Goal: Task Accomplishment & Management: Manage account settings

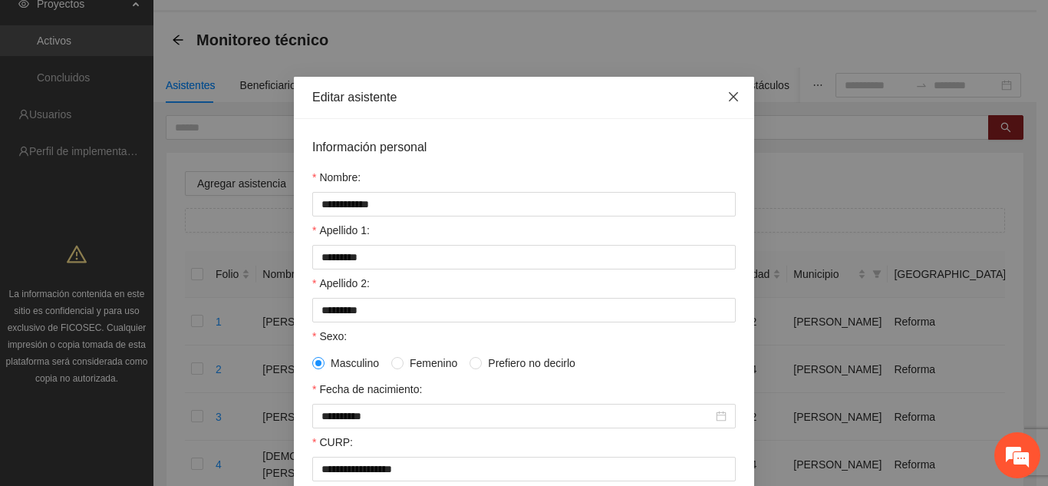
click at [735, 95] on span "Close" at bounding box center [733, 97] width 41 height 41
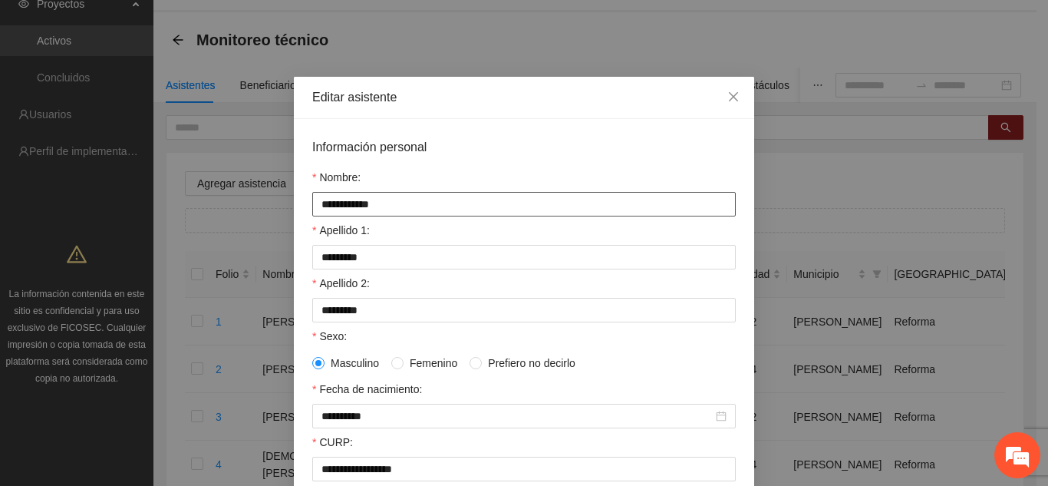
drag, startPoint x: 313, startPoint y: 205, endPoint x: 402, endPoint y: 206, distance: 89.0
click at [402, 206] on input "**********" at bounding box center [523, 204] width 423 height 25
drag, startPoint x: 314, startPoint y: 258, endPoint x: 365, endPoint y: 258, distance: 50.6
click at [365, 258] on input "*********" at bounding box center [523, 257] width 423 height 25
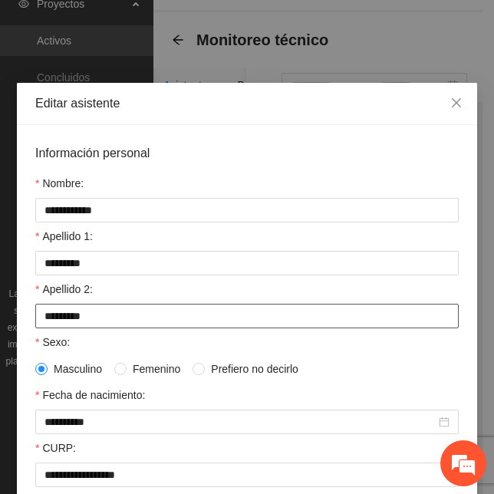
drag, startPoint x: 89, startPoint y: 320, endPoint x: 5, endPoint y: 324, distance: 84.5
click at [5, 324] on div "**********" at bounding box center [247, 247] width 494 height 494
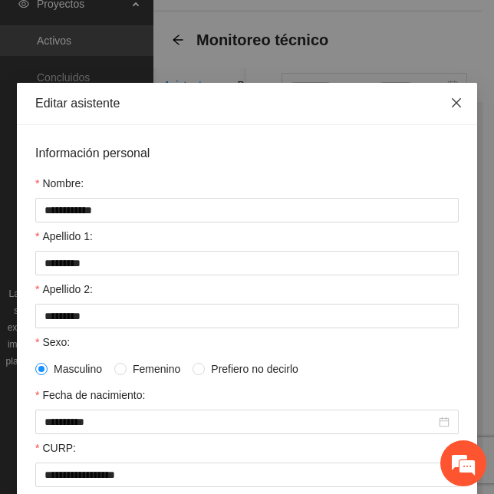
click at [456, 102] on icon "close" at bounding box center [456, 103] width 12 height 12
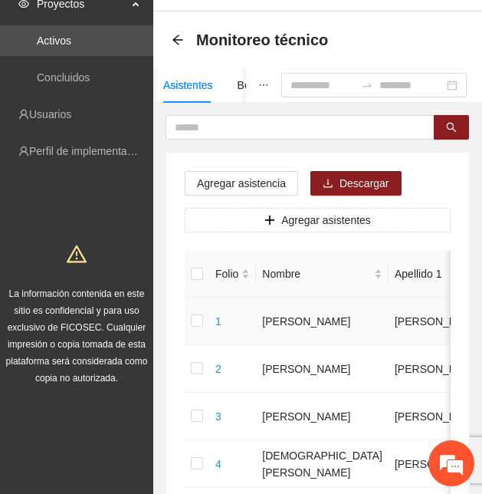
click at [389, 305] on td "[PERSON_NAME]" at bounding box center [439, 322] width 100 height 48
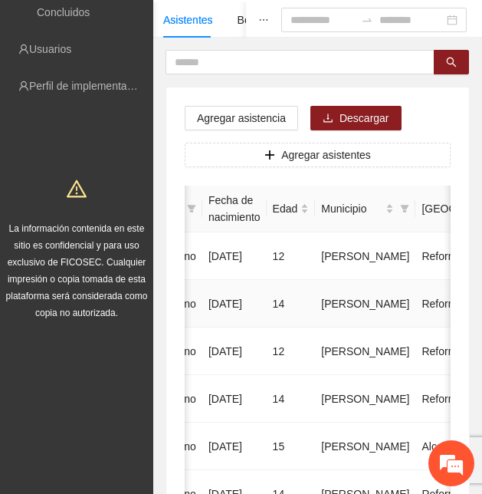
scroll to position [0, 520]
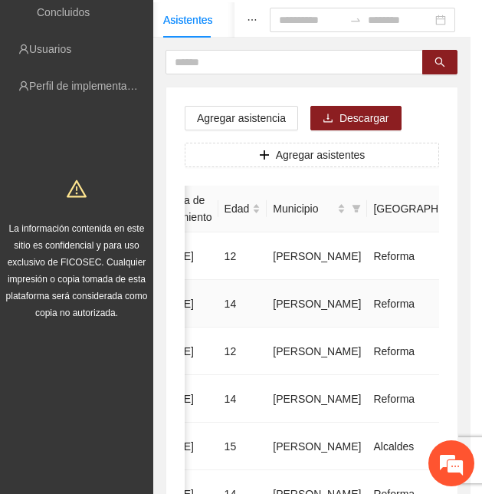
type input "**********"
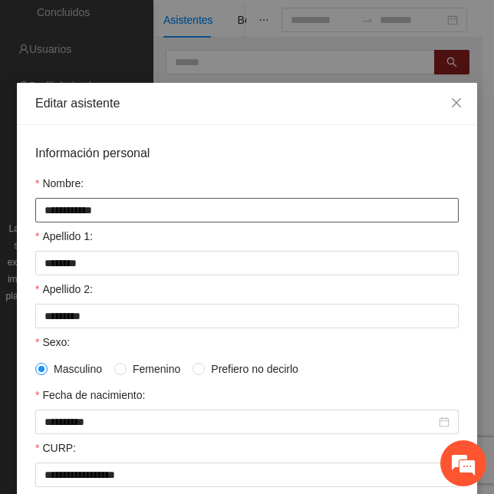
drag, startPoint x: 38, startPoint y: 208, endPoint x: 120, endPoint y: 209, distance: 82.1
click at [120, 209] on input "**********" at bounding box center [246, 210] width 423 height 25
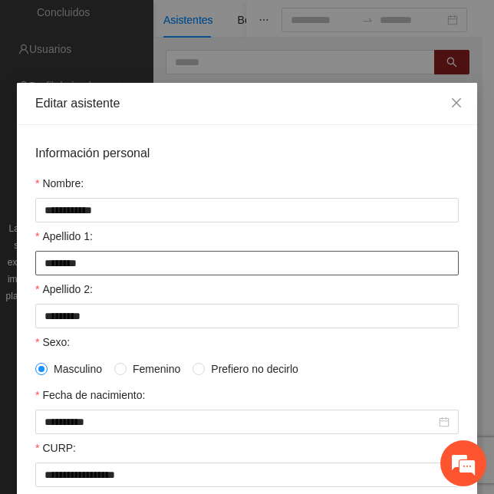
drag, startPoint x: 78, startPoint y: 267, endPoint x: 18, endPoint y: 258, distance: 61.3
click at [18, 258] on div "**********" at bounding box center [247, 481] width 460 height 713
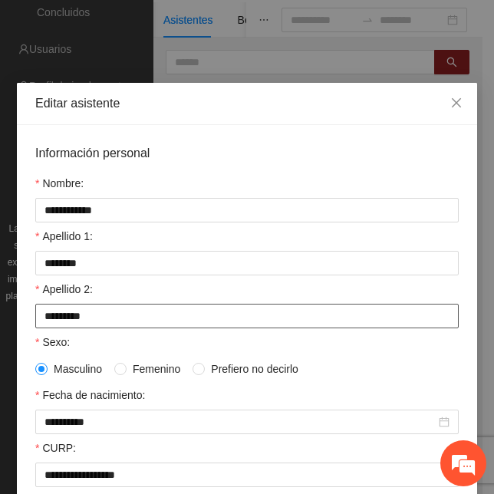
drag, startPoint x: 105, startPoint y: 318, endPoint x: 19, endPoint y: 318, distance: 85.9
click at [19, 318] on div "**********" at bounding box center [247, 481] width 460 height 713
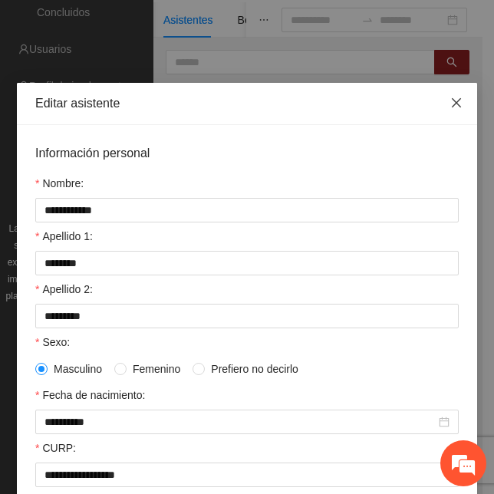
click at [456, 100] on icon "close" at bounding box center [456, 103] width 12 height 12
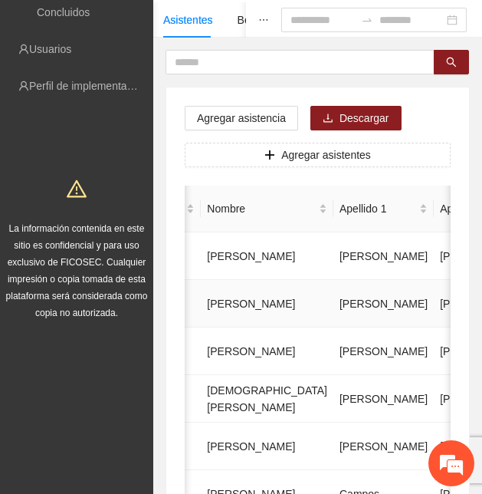
scroll to position [0, 0]
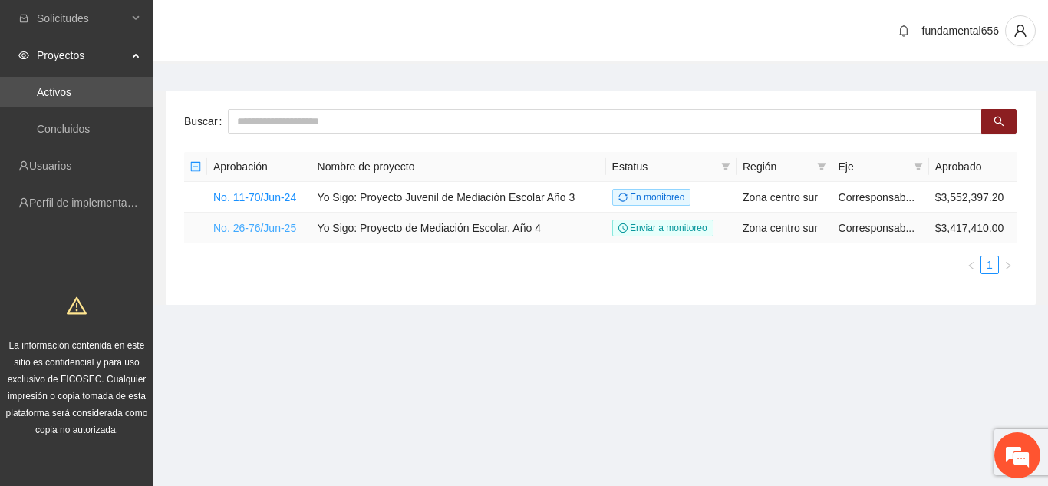
click at [263, 229] on link "No. 26-76/Jun-25" at bounding box center [254, 228] width 83 height 12
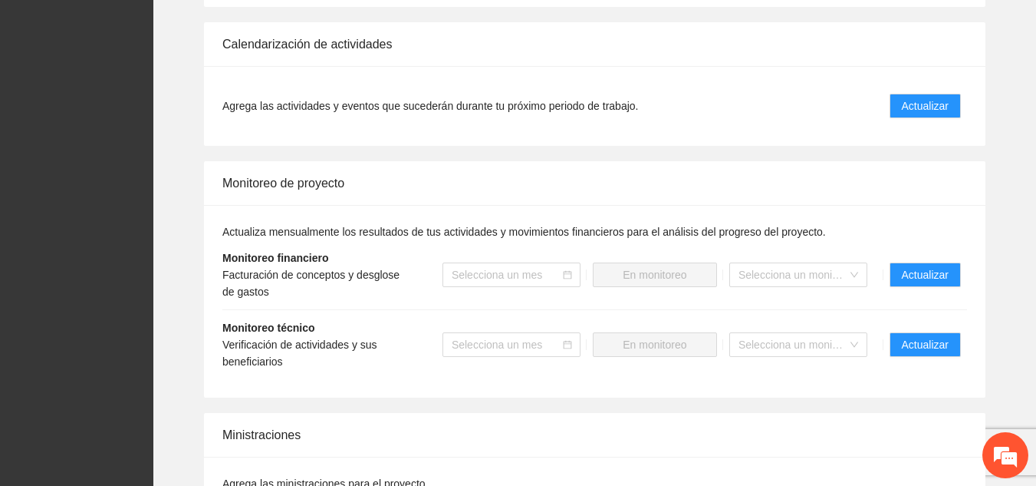
scroll to position [1342, 0]
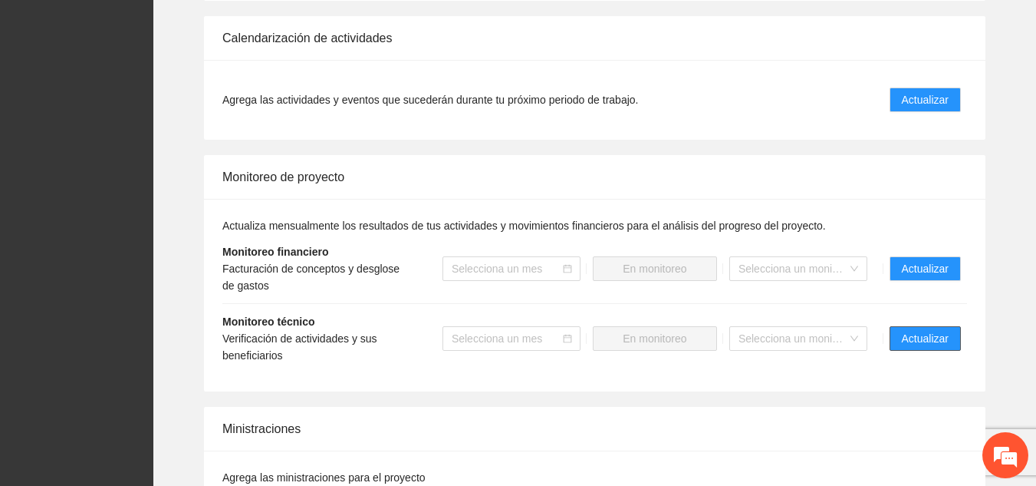
click at [915, 330] on span "Actualizar" at bounding box center [925, 338] width 47 height 17
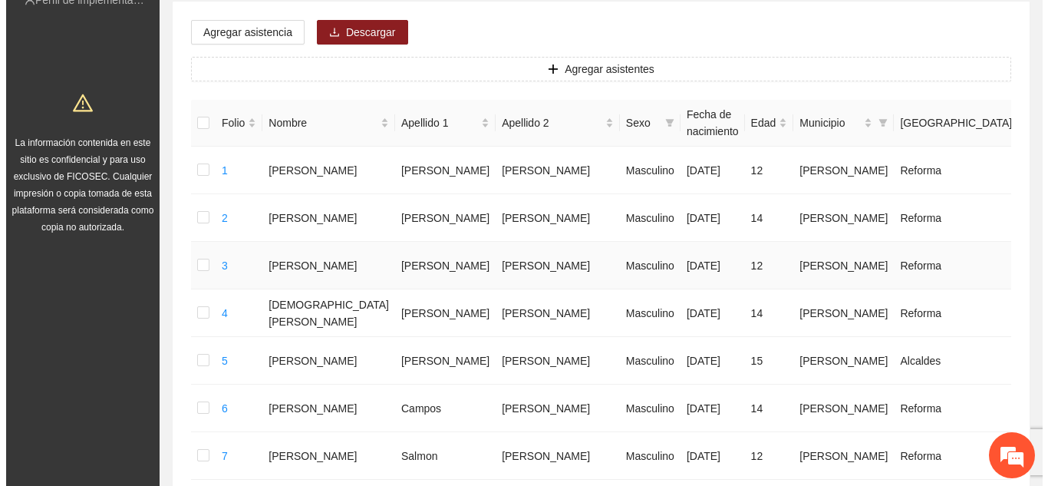
scroll to position [205, 0]
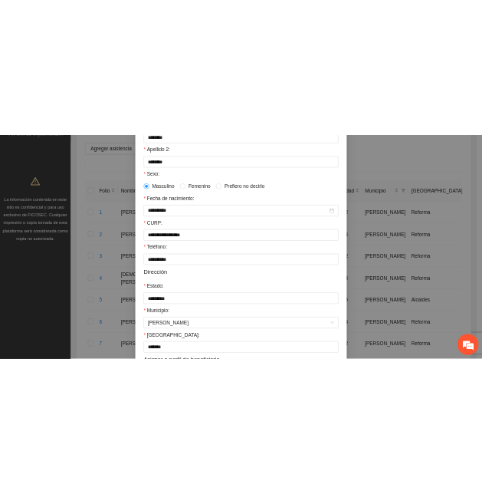
scroll to position [0, 0]
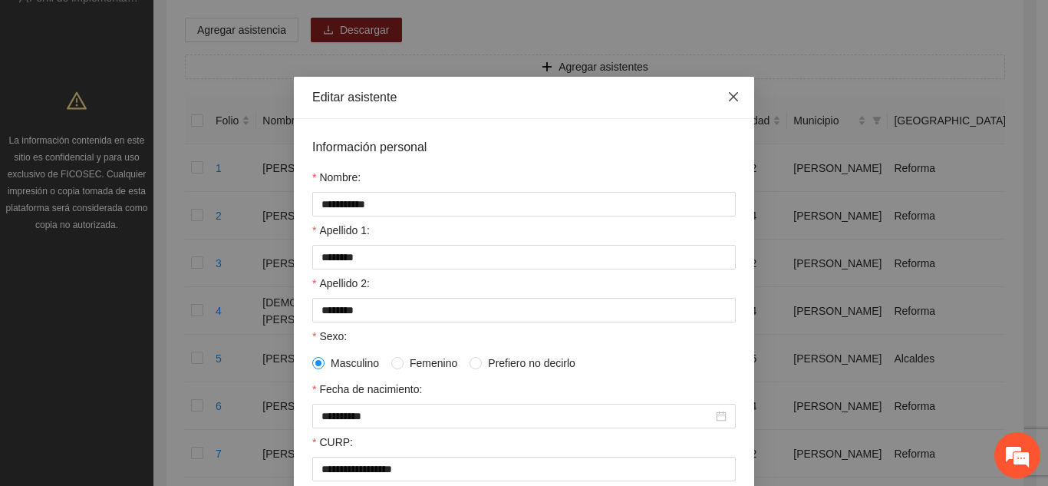
click at [732, 100] on icon "close" at bounding box center [733, 97] width 12 height 12
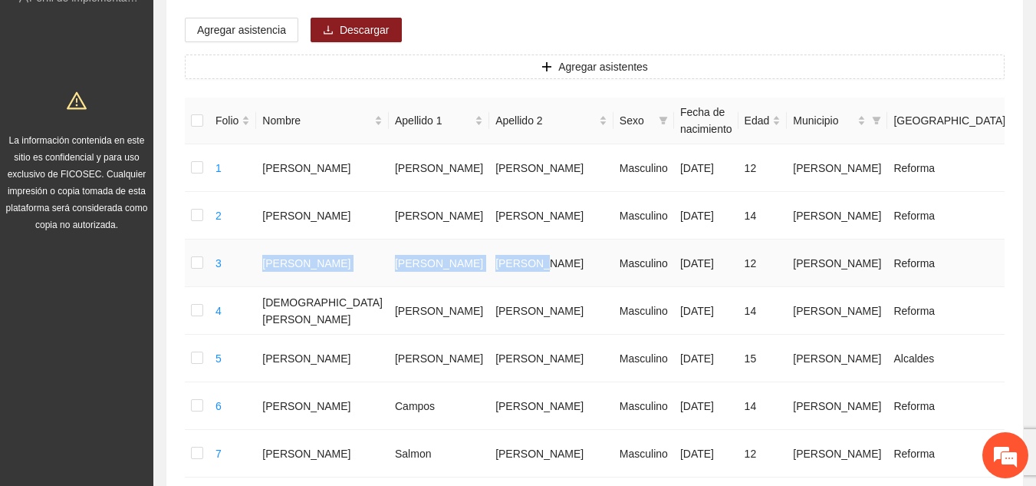
drag, startPoint x: 268, startPoint y: 253, endPoint x: 446, endPoint y: 263, distance: 178.2
click at [446, 263] on tr "3 [PERSON_NAME] Masculino [DATE] 12 [PERSON_NAME] Reforma 6252053154 U P +1" at bounding box center [702, 263] width 1034 height 48
copy tr "[PERSON_NAME]"
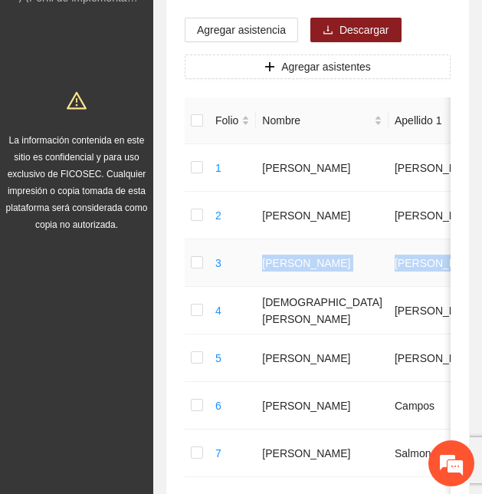
click at [389, 241] on td "[PERSON_NAME]" at bounding box center [439, 263] width 100 height 48
drag, startPoint x: 328, startPoint y: 261, endPoint x: 373, endPoint y: 263, distance: 44.5
click at [389, 263] on td "[PERSON_NAME]" at bounding box center [439, 263] width 100 height 48
copy td "[PERSON_NAME]"
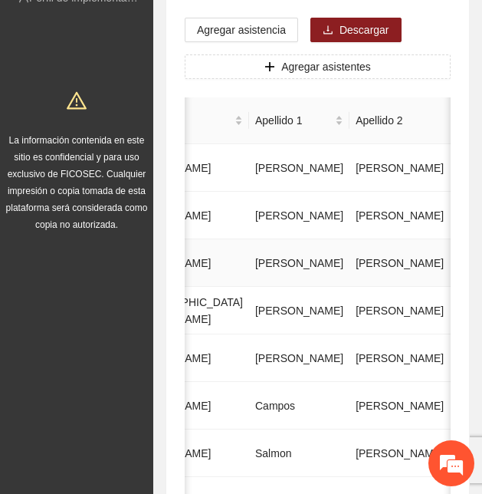
drag, startPoint x: 397, startPoint y: 261, endPoint x: 446, endPoint y: 262, distance: 48.3
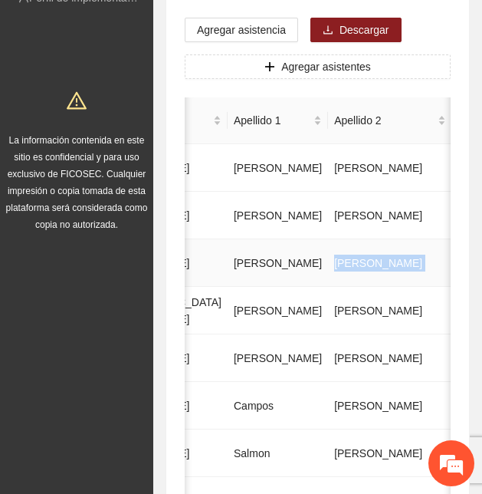
click at [328, 279] on td "[PERSON_NAME]" at bounding box center [390, 263] width 124 height 48
drag, startPoint x: 236, startPoint y: 262, endPoint x: 275, endPoint y: 265, distance: 38.5
click at [328, 265] on td "[PERSON_NAME]" at bounding box center [390, 263] width 124 height 48
copy td "[PERSON_NAME]"
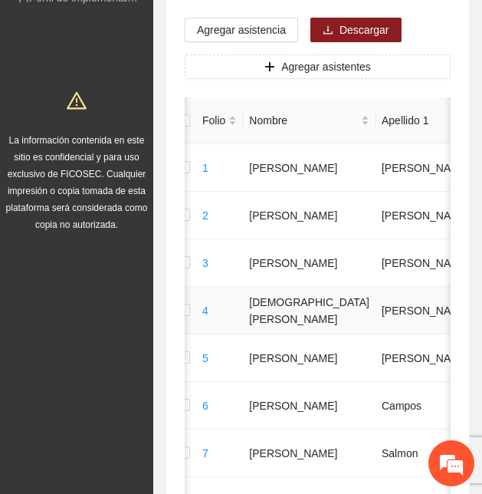
scroll to position [0, 14]
drag, startPoint x: 251, startPoint y: 298, endPoint x: 286, endPoint y: 319, distance: 40.9
click at [286, 319] on td "[DEMOGRAPHIC_DATA][PERSON_NAME]" at bounding box center [308, 311] width 133 height 48
copy td "[DEMOGRAPHIC_DATA][PERSON_NAME]"
drag, startPoint x: 307, startPoint y: 301, endPoint x: 347, endPoint y: 309, distance: 40.6
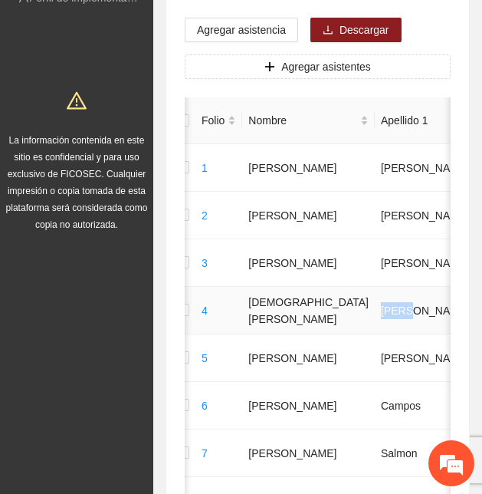
click at [375, 309] on td "[PERSON_NAME]" at bounding box center [425, 311] width 100 height 48
copy td "[PERSON_NAME]"
click at [375, 306] on td "[PERSON_NAME]" at bounding box center [425, 311] width 100 height 48
drag, startPoint x: 377, startPoint y: 308, endPoint x: 419, endPoint y: 311, distance: 41.5
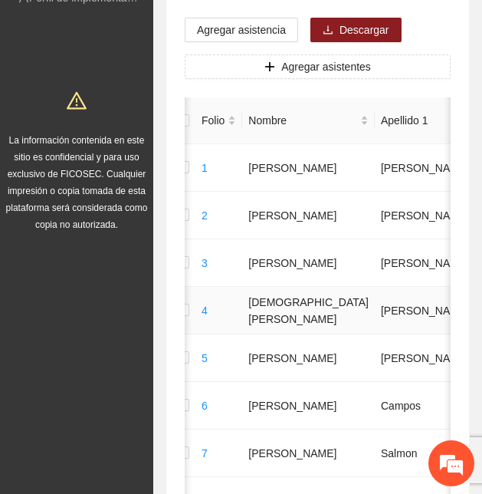
copy td "[PERSON_NAME]"
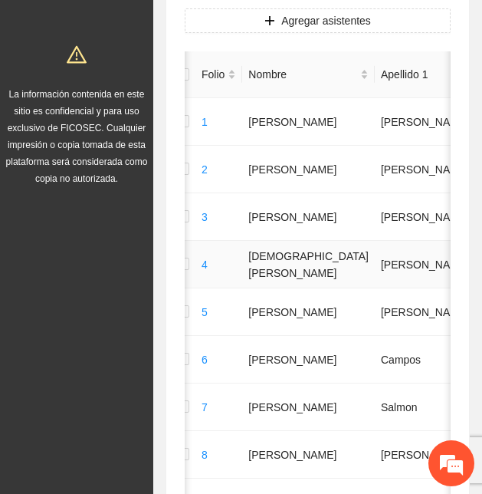
scroll to position [252, 0]
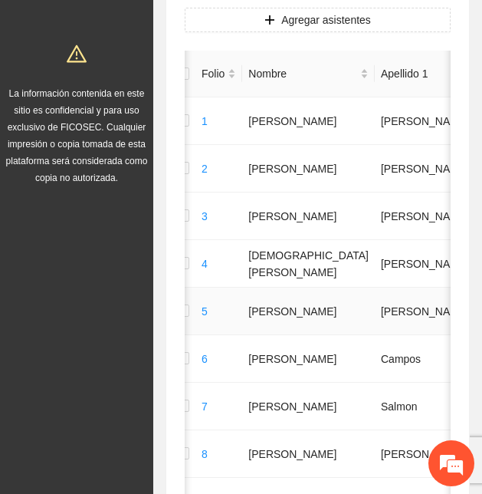
click at [272, 301] on td "[PERSON_NAME]" at bounding box center [308, 312] width 133 height 48
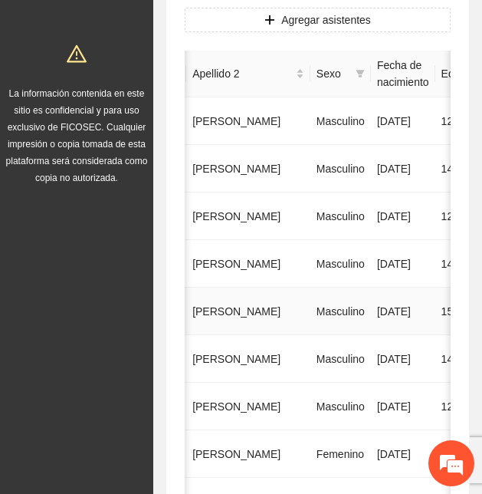
scroll to position [0, 0]
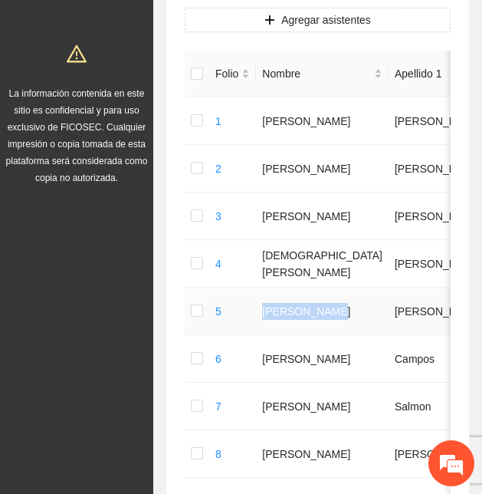
drag, startPoint x: 262, startPoint y: 298, endPoint x: 303, endPoint y: 316, distance: 44.6
click at [303, 316] on td "[PERSON_NAME]" at bounding box center [322, 312] width 133 height 48
copy td "[PERSON_NAME]"
click at [313, 309] on td "[PERSON_NAME]" at bounding box center [322, 312] width 133 height 48
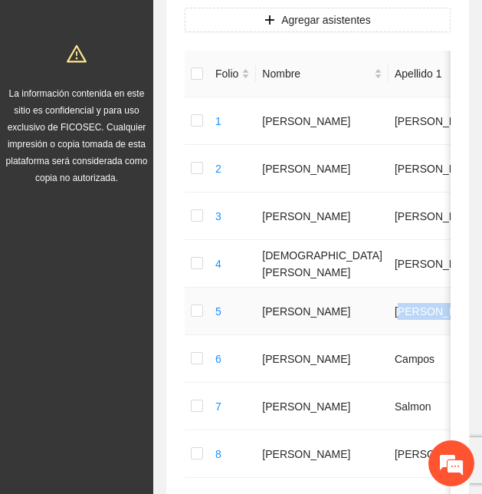
drag, startPoint x: 331, startPoint y: 308, endPoint x: 384, endPoint y: 313, distance: 53.9
click at [389, 313] on td "[PERSON_NAME]" at bounding box center [439, 312] width 100 height 48
click at [389, 309] on td "[PERSON_NAME]" at bounding box center [439, 312] width 100 height 48
drag, startPoint x: 329, startPoint y: 305, endPoint x: 377, endPoint y: 310, distance: 47.8
click at [389, 310] on td "[PERSON_NAME]" at bounding box center [439, 312] width 100 height 48
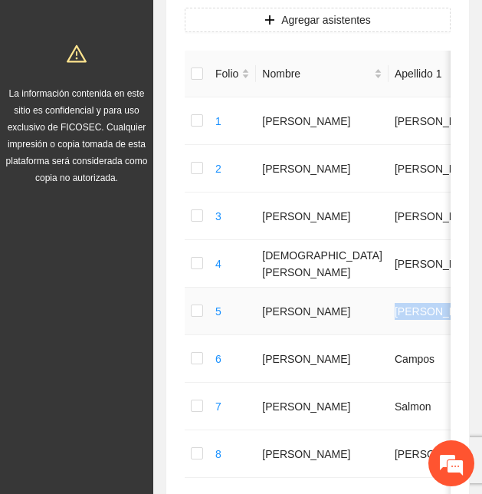
copy td "[PERSON_NAME]"
drag, startPoint x: 397, startPoint y: 308, endPoint x: 426, endPoint y: 312, distance: 29.4
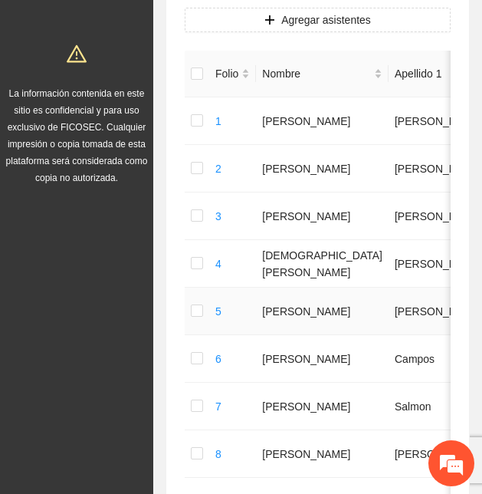
copy td "[PERSON_NAME]"
